Goal: Register for event/course

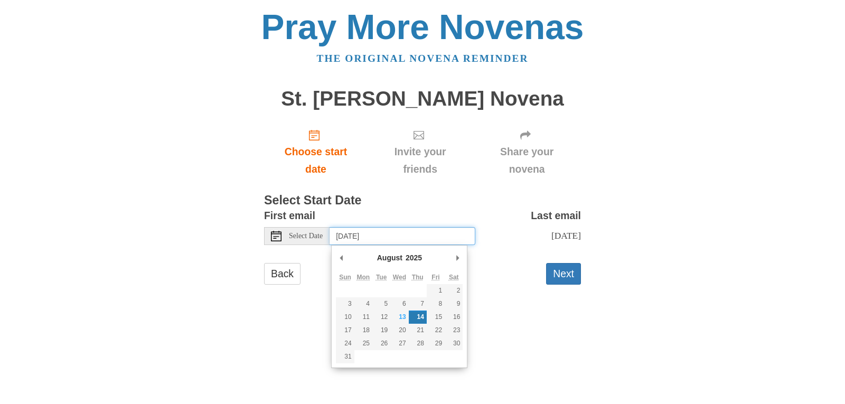
click at [379, 237] on input "Thursday, August 14th" at bounding box center [402, 236] width 146 height 18
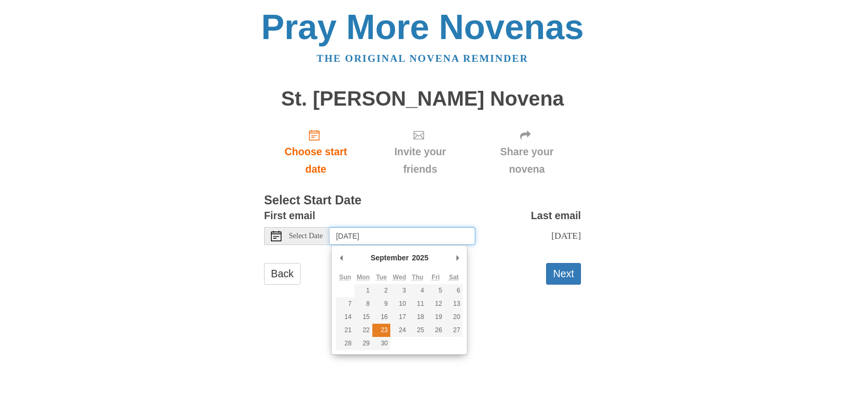
type input "Tuesday, September 23rd"
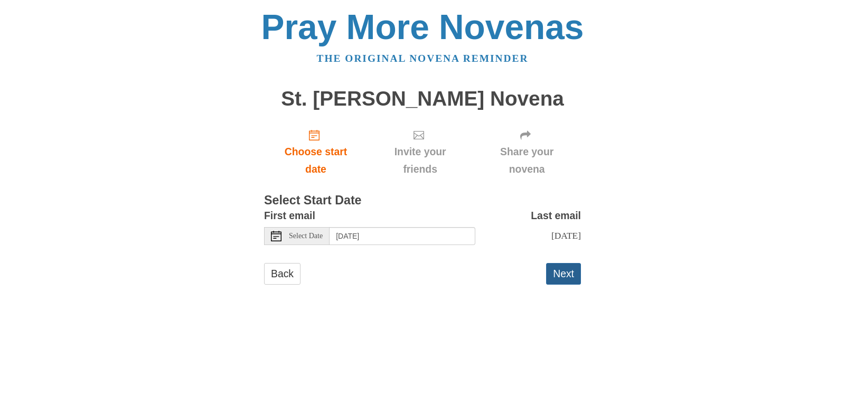
click at [567, 273] on button "Next" at bounding box center [563, 274] width 35 height 22
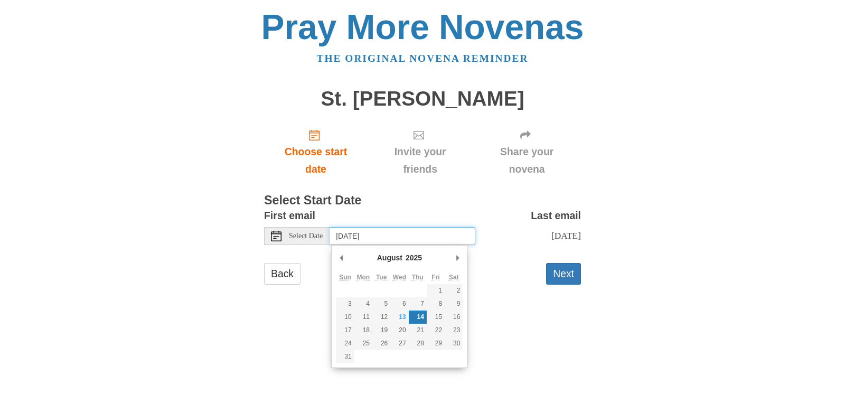
click at [420, 234] on input "[DATE]" at bounding box center [402, 236] width 146 height 18
type input "Monday, August 18th"
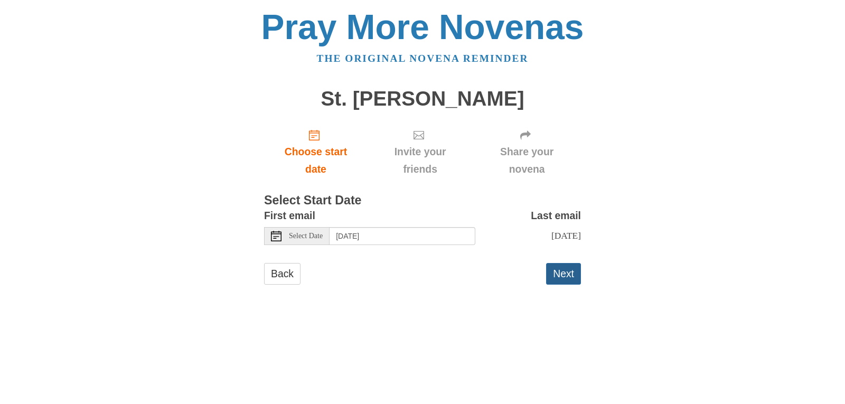
click at [567, 283] on button "Next" at bounding box center [563, 274] width 35 height 22
